Goal: Navigation & Orientation: Find specific page/section

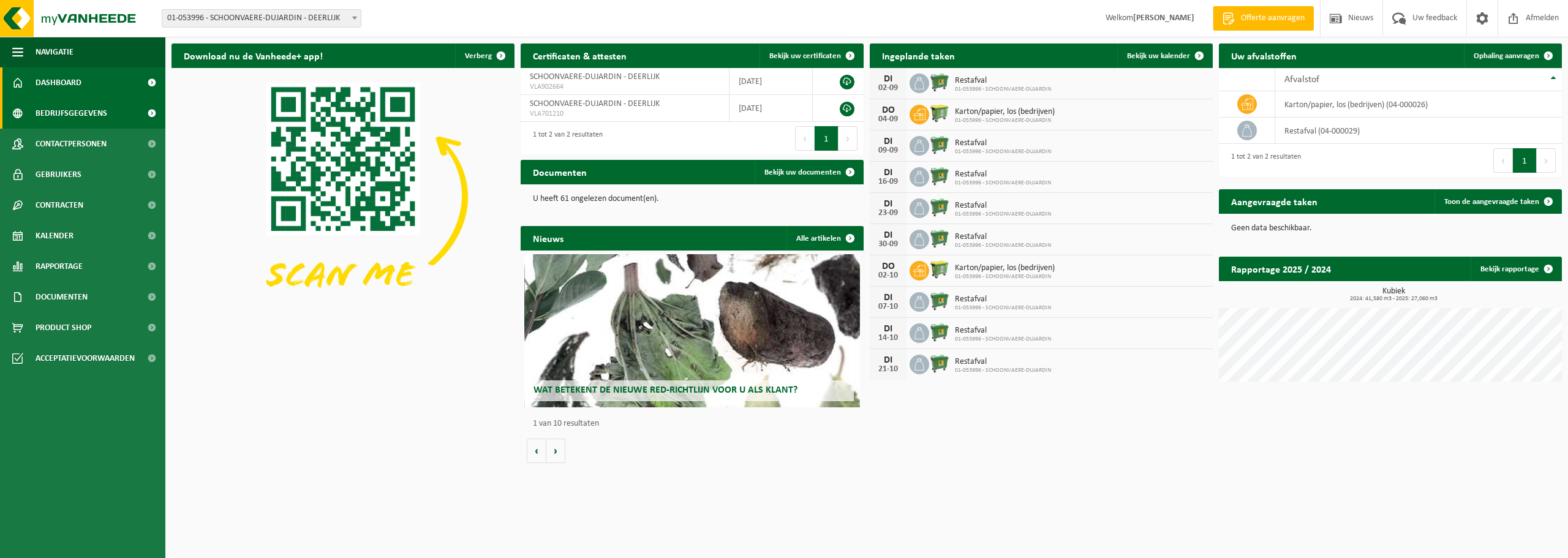
click at [84, 109] on span "Bedrijfsgegevens" at bounding box center [71, 113] width 72 height 30
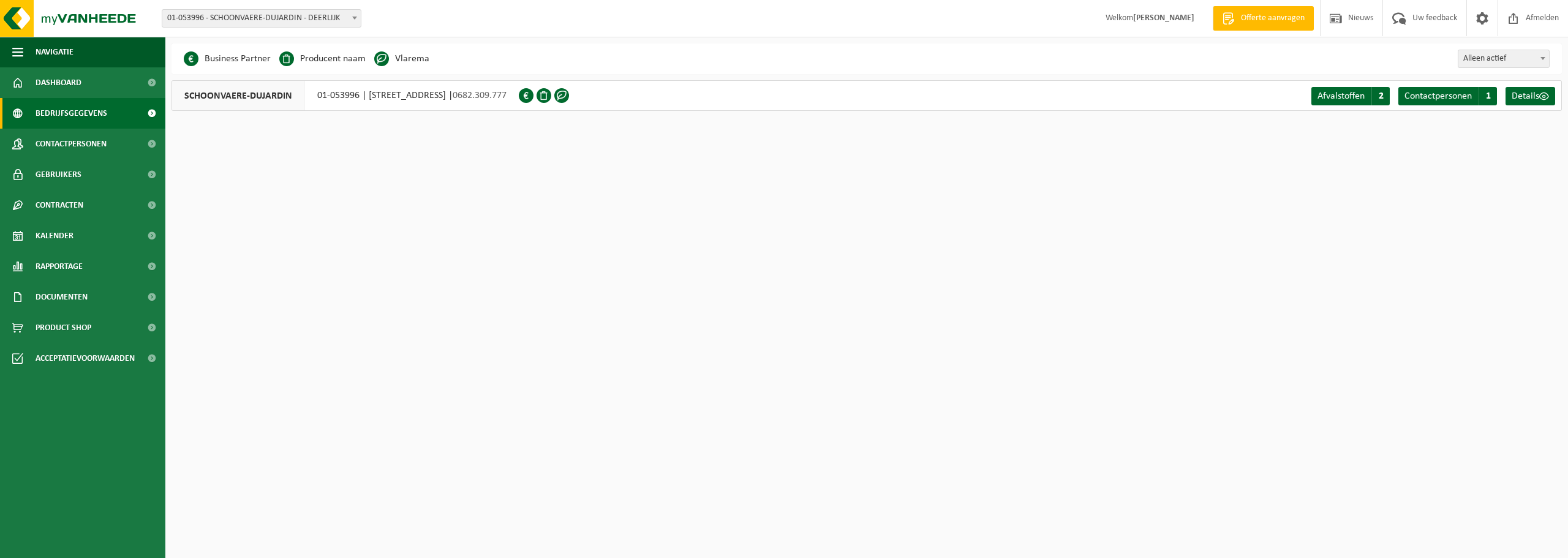
click at [273, 95] on span "SCHOONVAERE-DUJARDIN" at bounding box center [238, 96] width 133 height 30
click at [273, 95] on span "SCHOONVAERE-DUJARDIN" at bounding box center [238, 96] width 133 height 30
click at [551, 95] on span at bounding box center [544, 96] width 15 height 15
click at [551, 96] on span at bounding box center [544, 96] width 15 height 15
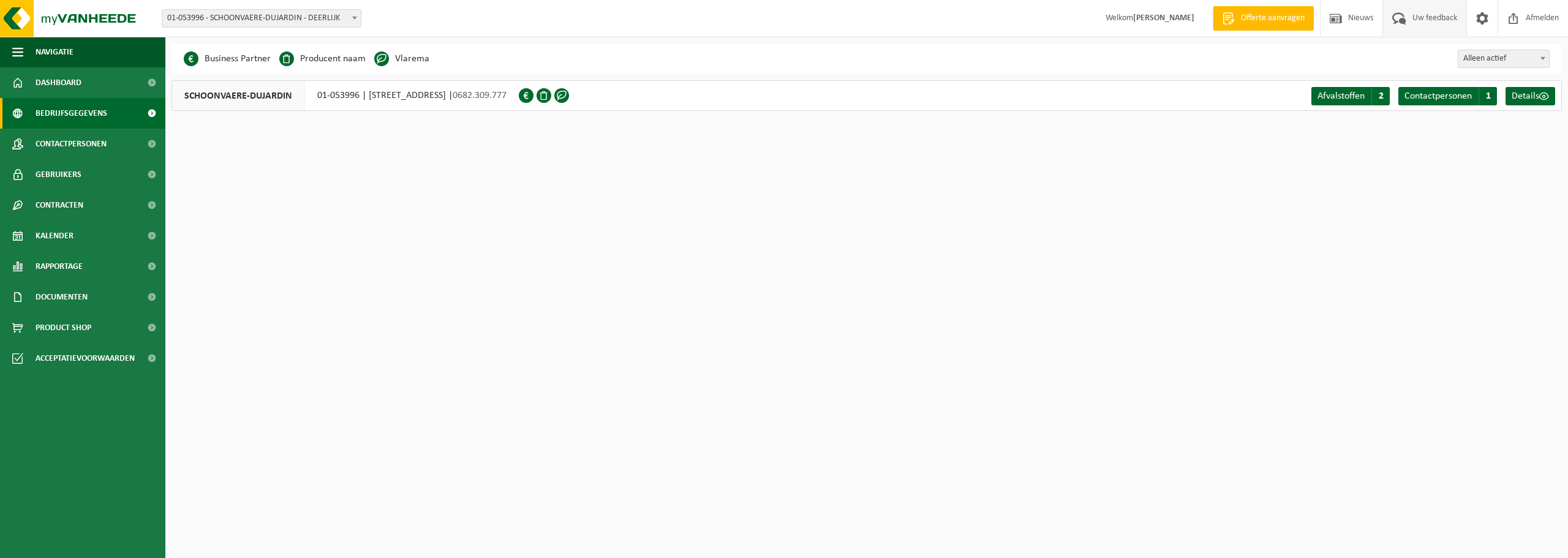
click at [1440, 22] on span "Uw feedback" at bounding box center [1435, 18] width 51 height 36
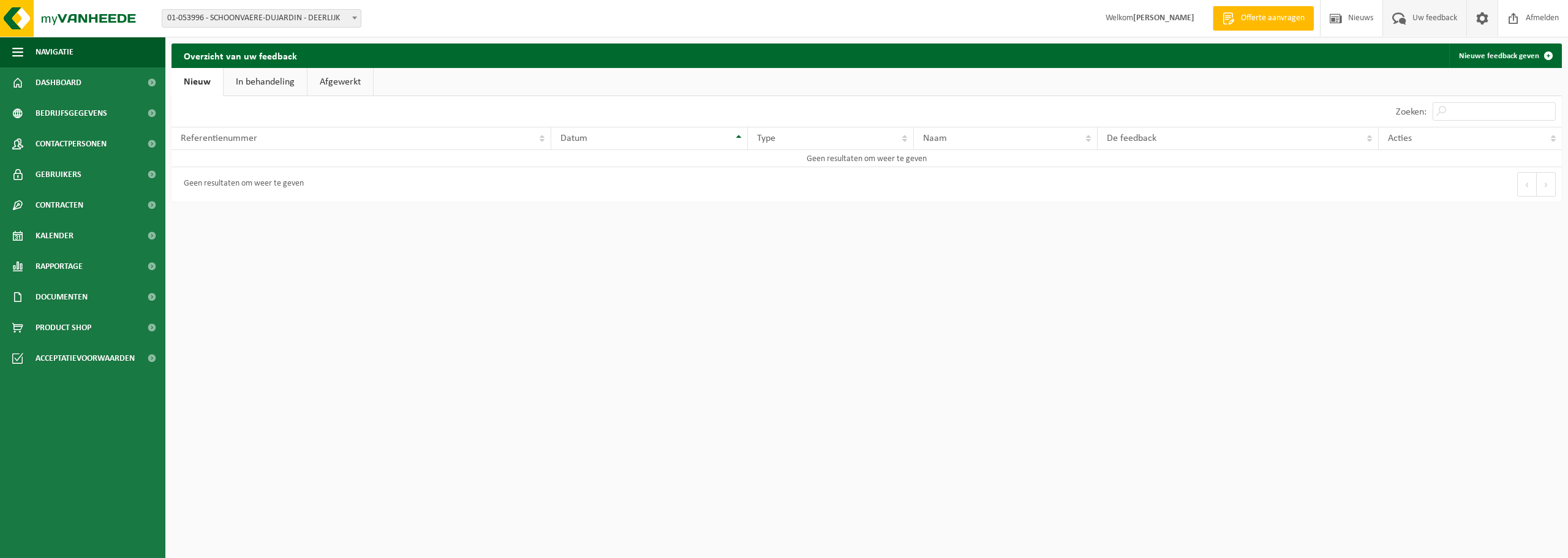
click at [1486, 19] on span at bounding box center [1483, 18] width 18 height 36
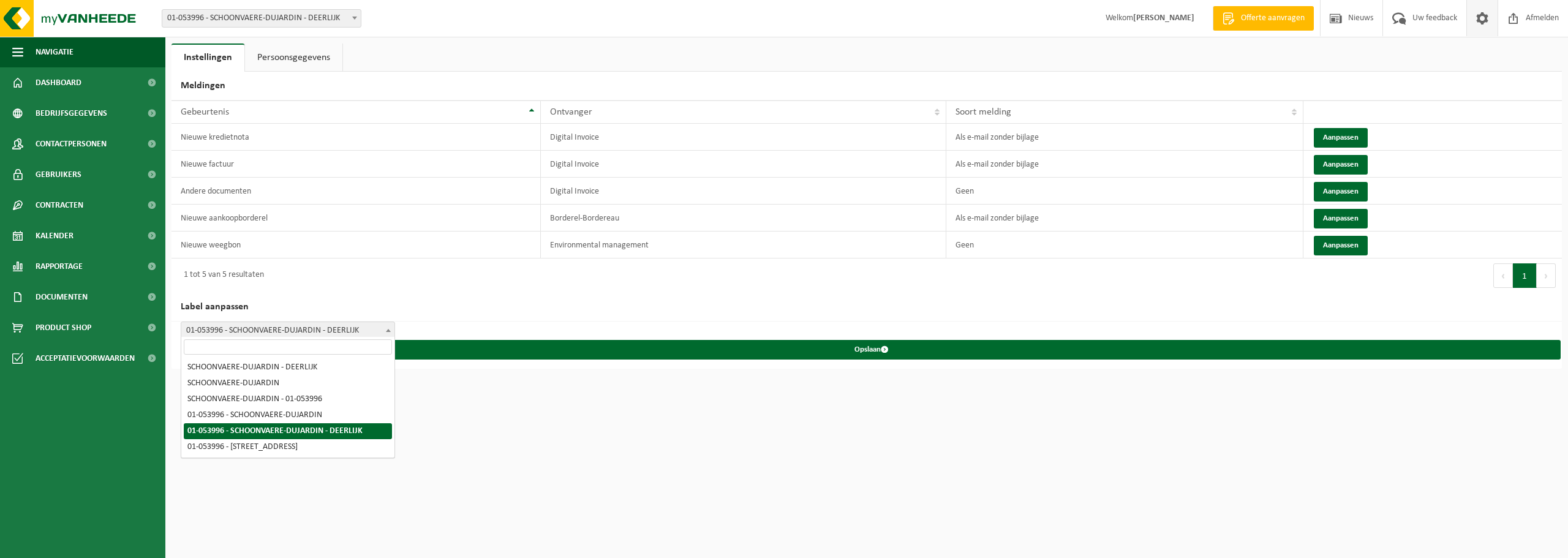
click at [356, 326] on span "01-053996 - SCHOONVAERE-DUJARDIN - DEERLIJK" at bounding box center [288, 330] width 213 height 17
select select "5"
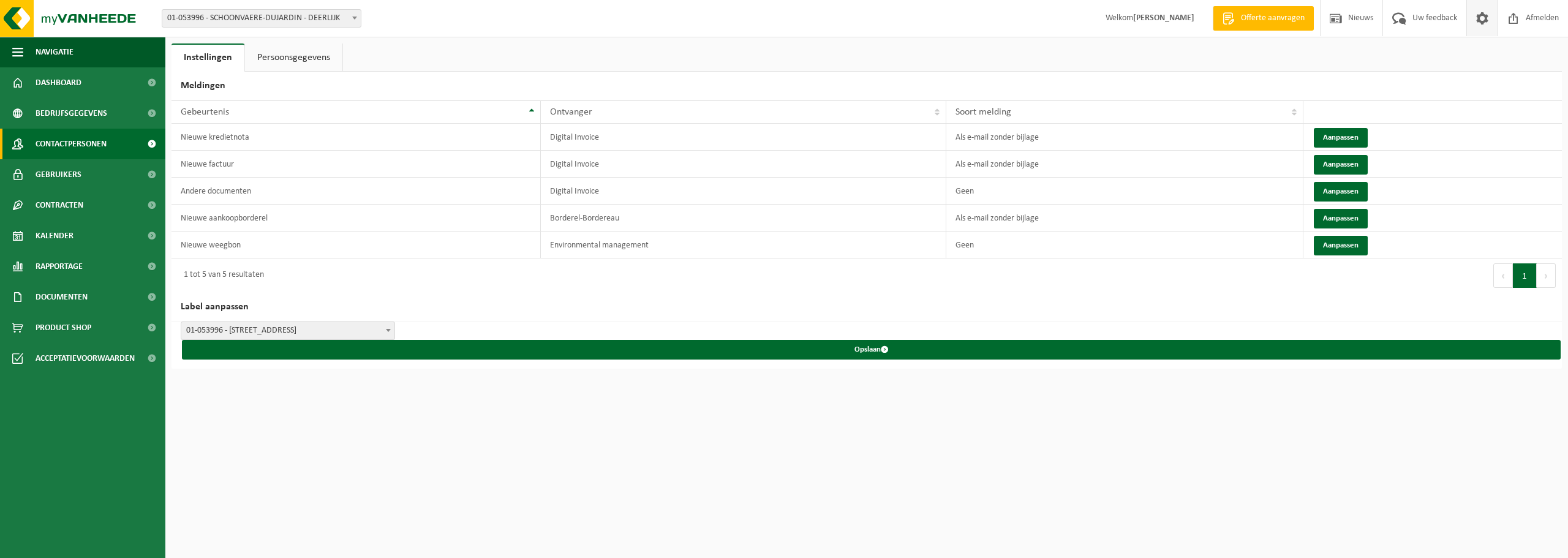
click at [73, 140] on span "Contactpersonen" at bounding box center [71, 144] width 71 height 30
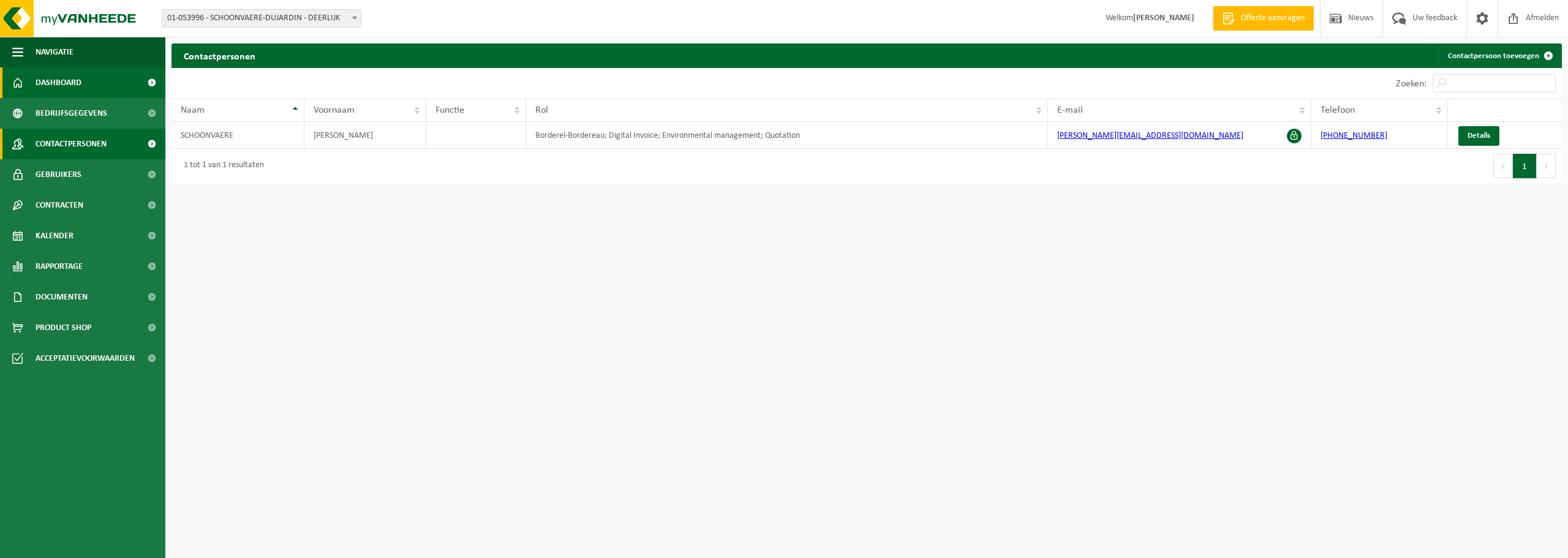
click at [68, 82] on span "Dashboard" at bounding box center [59, 82] width 46 height 30
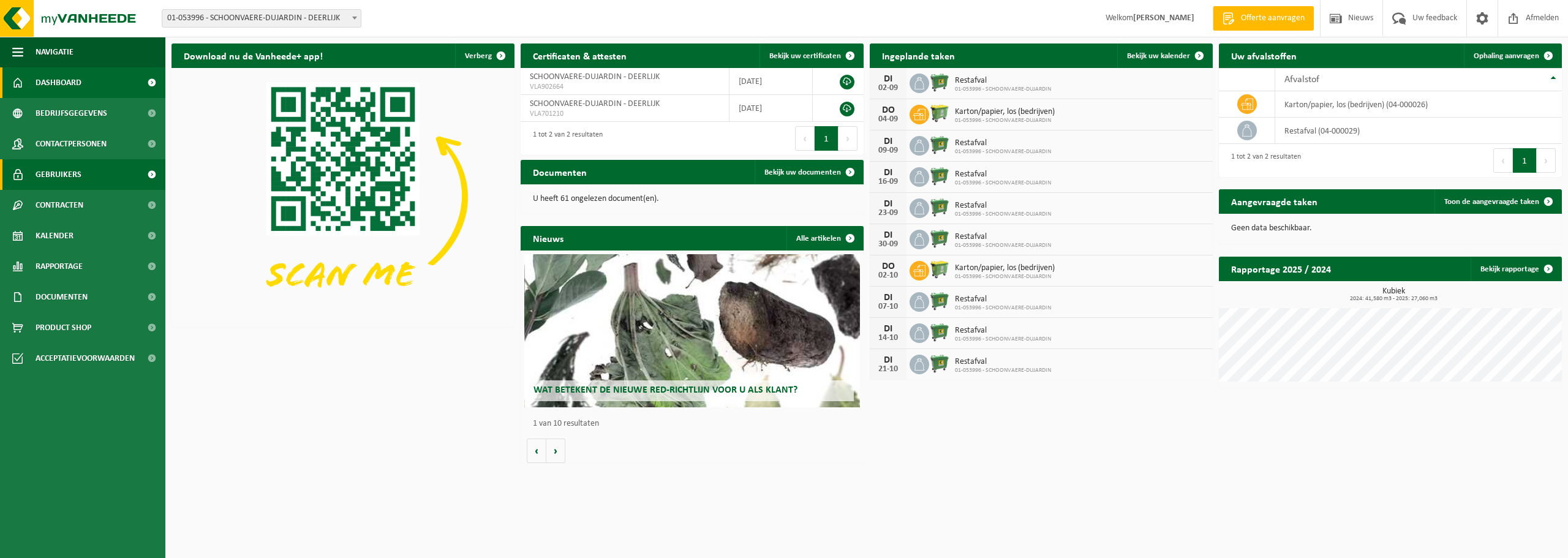
click at [44, 179] on span "Gebruikers" at bounding box center [59, 174] width 46 height 30
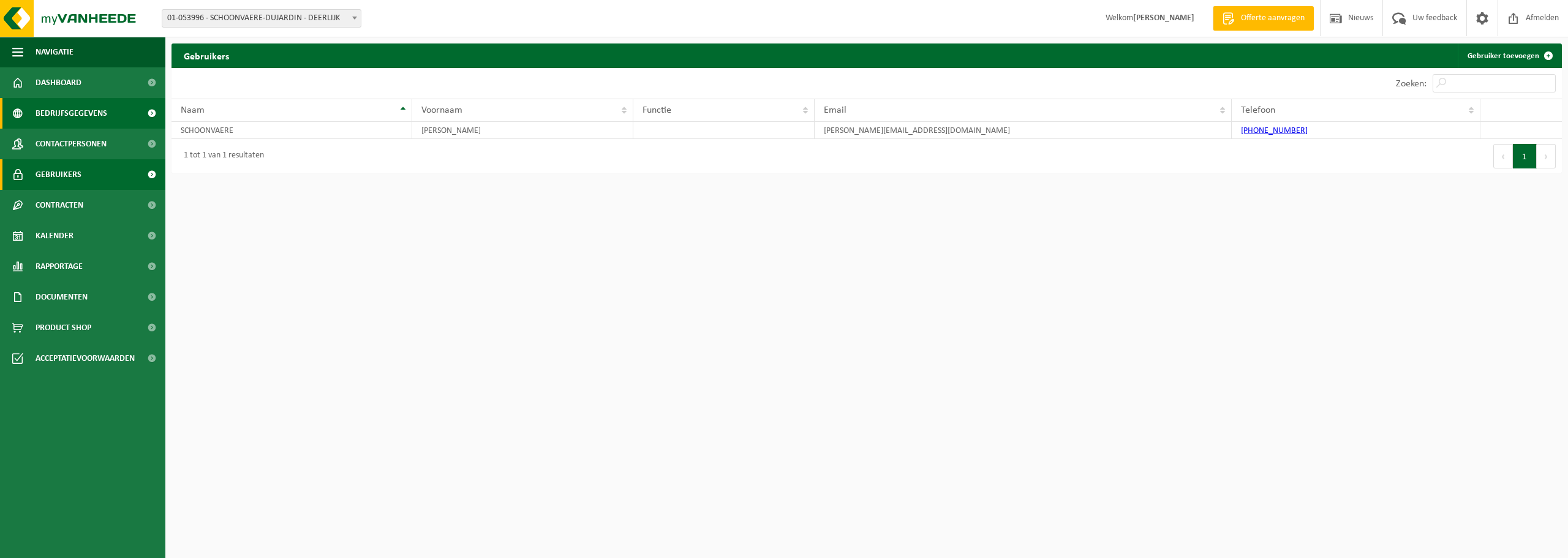
click at [76, 115] on span "Bedrijfsgegevens" at bounding box center [71, 113] width 72 height 30
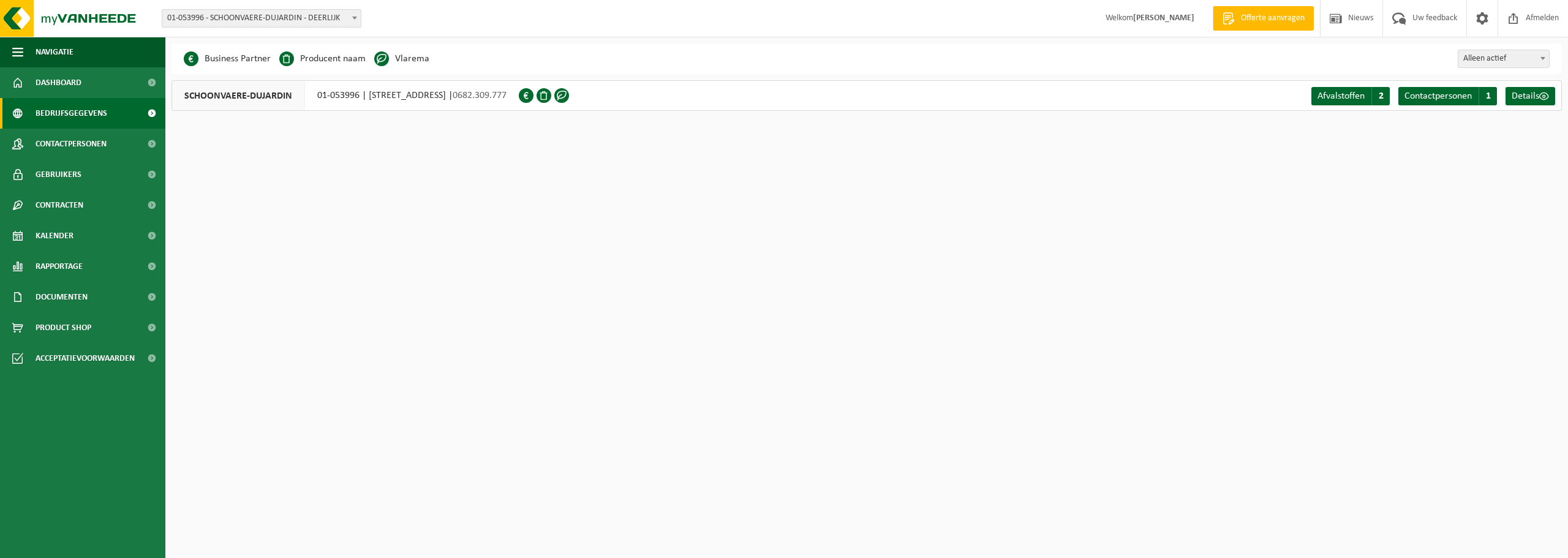
click at [291, 54] on span at bounding box center [286, 59] width 15 height 15
click at [286, 59] on span at bounding box center [286, 59] width 15 height 15
click at [303, 59] on li "Producent naam" at bounding box center [322, 59] width 86 height 18
